Goal: Task Accomplishment & Management: Manage account settings

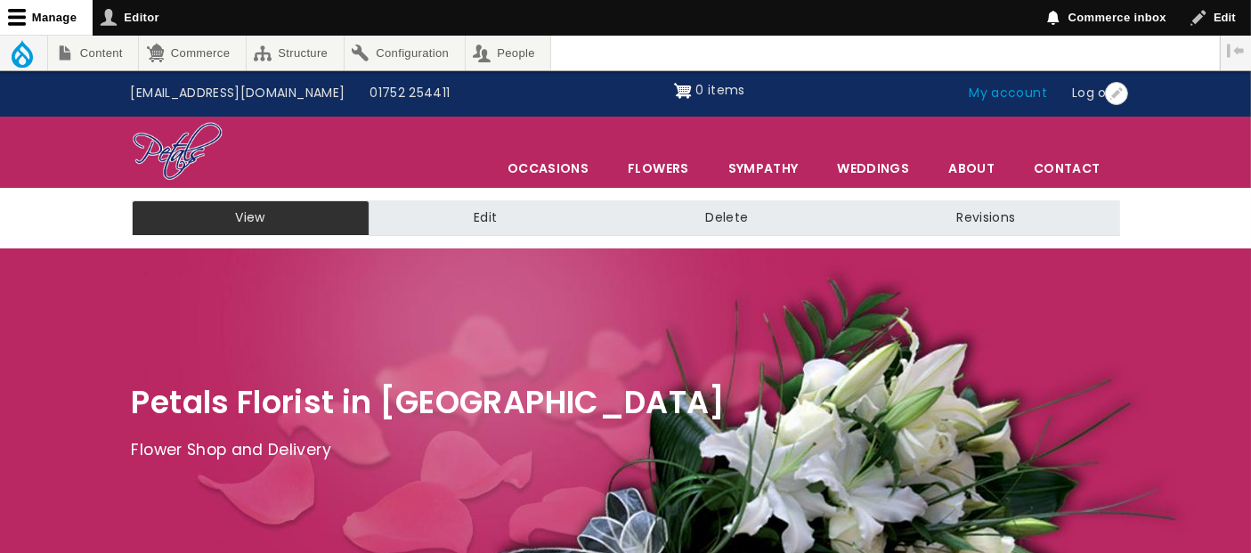
click at [981, 91] on link "My account" at bounding box center [1008, 94] width 103 height 34
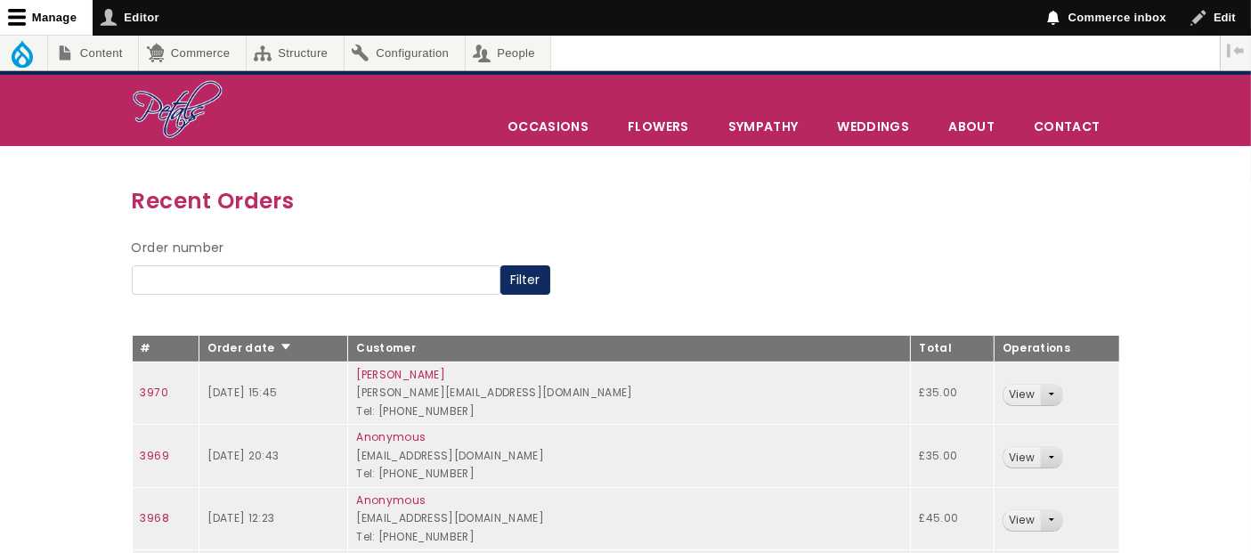
scroll to position [78, 0]
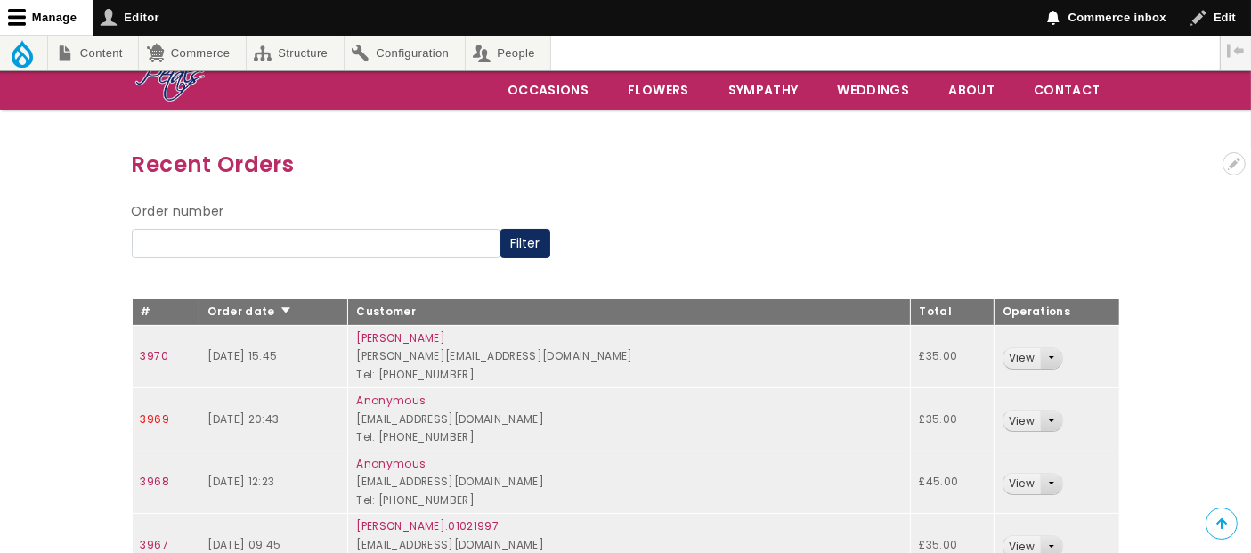
click at [157, 419] on link "3969" at bounding box center [155, 418] width 29 height 15
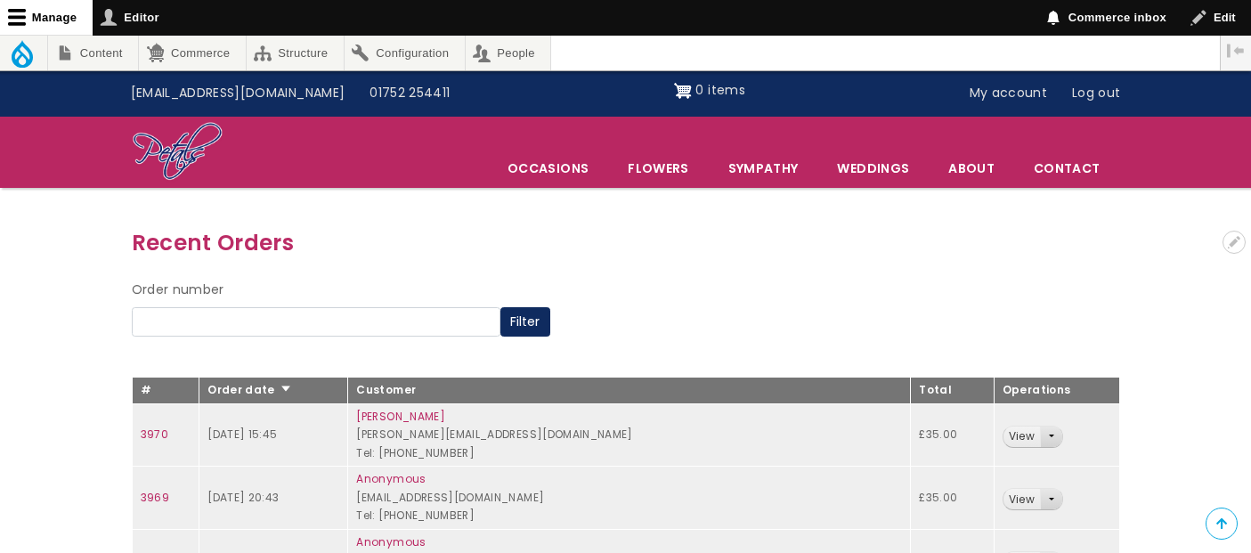
scroll to position [78, 0]
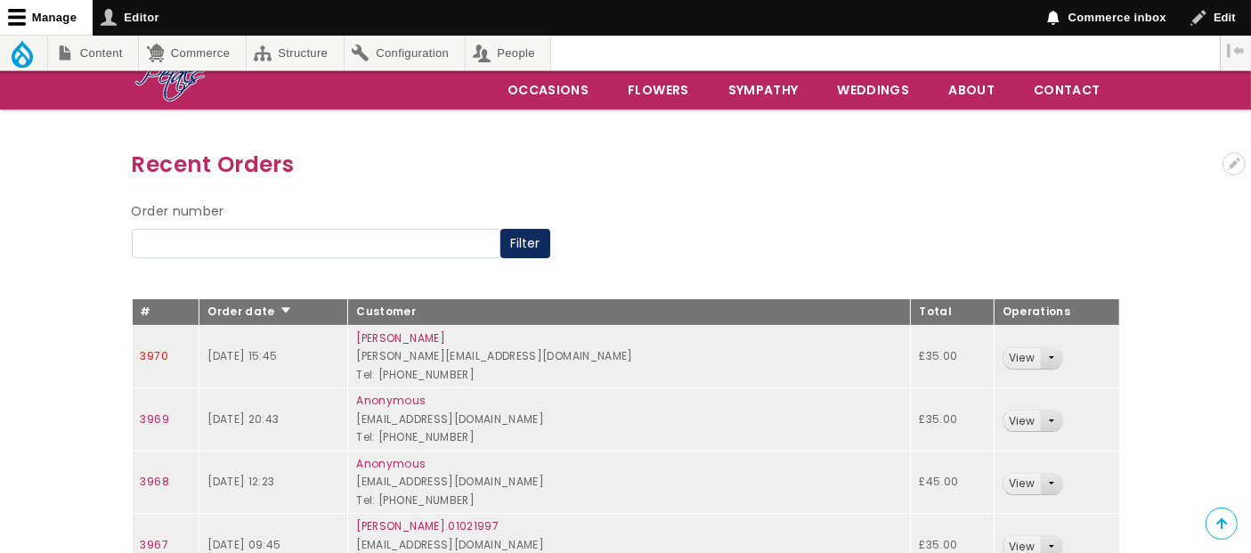
click at [163, 348] on link "3970" at bounding box center [155, 355] width 28 height 15
click at [152, 411] on link "3969" at bounding box center [155, 418] width 29 height 15
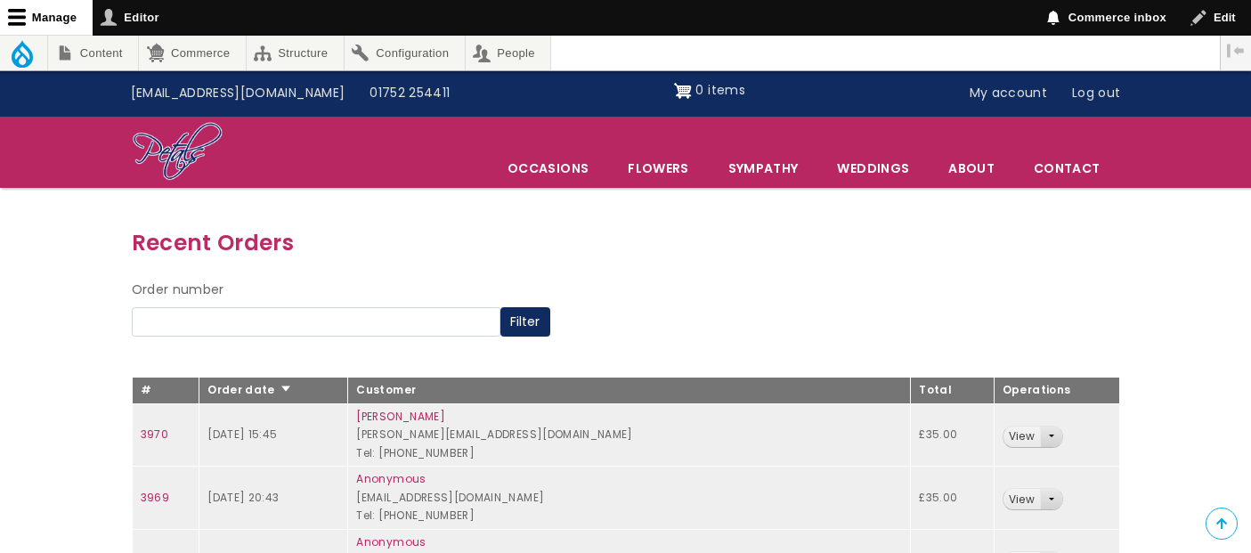
scroll to position [78, 0]
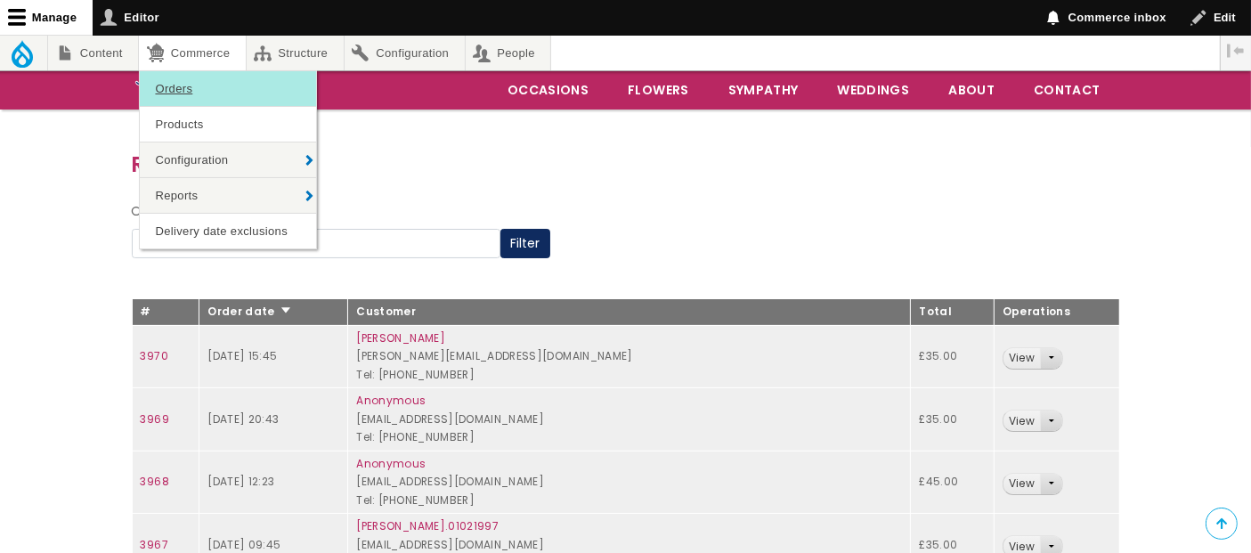
click at [168, 80] on link "Orders" at bounding box center [228, 88] width 176 height 35
